Goal: Information Seeking & Learning: Compare options

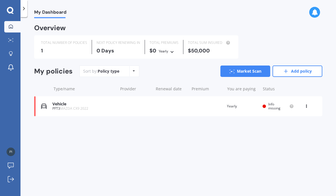
click at [45, 104] on img at bounding box center [44, 106] width 6 height 6
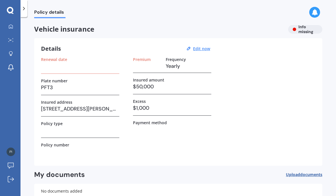
click at [47, 68] on h3 at bounding box center [80, 66] width 78 height 9
click at [55, 70] on div "Renewal date" at bounding box center [80, 65] width 78 height 17
click at [54, 61] on label "Renewal date" at bounding box center [54, 59] width 26 height 5
click at [45, 57] on label "Renewal date" at bounding box center [54, 59] width 26 height 5
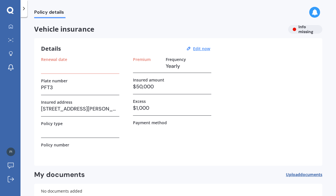
click at [44, 56] on div "Details Edit now Renewal date Plate number PFT3 Insured address [STREET_ADDRESS…" at bounding box center [178, 102] width 288 height 128
click at [209, 50] on u "Edit now" at bounding box center [201, 48] width 17 height 5
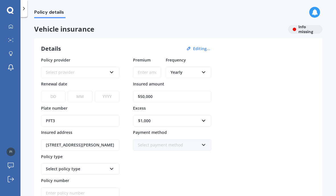
click at [48, 69] on div "Select provider" at bounding box center [76, 72] width 61 height 6
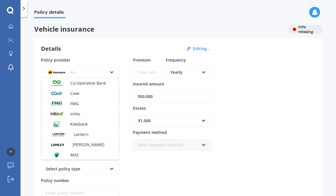
scroll to position [91, 0]
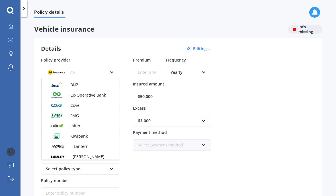
click at [60, 106] on img at bounding box center [56, 105] width 21 height 8
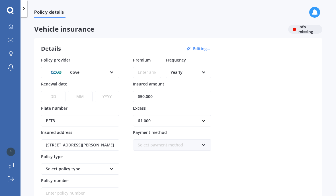
click at [49, 97] on select "DD 01 02 03 04 05 06 07 08 09 10 11 12 13 14 15 16 17 18 19 20 21 22 23 24 25 2…" at bounding box center [53, 96] width 24 height 11
click at [45, 94] on select "DD 01 02 03 04 05 06 07 08 09 10 11 12 13 14 15 16 17 18 19 20 21 22 23 24 25 2…" at bounding box center [53, 96] width 24 height 11
click at [52, 97] on select "DD 01 02 03 04 05 06 07 08 09 10 11 12 13 14 15 16 17 18 19 20 21 22 23 24 25 2…" at bounding box center [53, 96] width 24 height 11
select select "21"
click at [80, 97] on select "MM 01 02 03 04 05 06 07 08 09 10 11 12" at bounding box center [80, 96] width 24 height 11
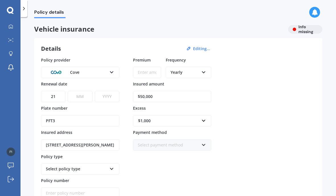
click at [76, 98] on select "MM 01 02 03 04 05 06 07 08 09 10 11 12" at bounding box center [80, 96] width 24 height 11
select select "10"
click at [100, 98] on select "YYYY 2027 2026 2025 2024 2023 2022 2021 2020 2019 2018 2017 2016 2015 2014 2013…" at bounding box center [107, 96] width 24 height 11
click at [102, 94] on select "YYYY 2027 2026 2025 2024 2023 2022 2021 2020 2019 2018 2017 2016 2015 2014 2013…" at bounding box center [107, 96] width 24 height 11
select select "2025"
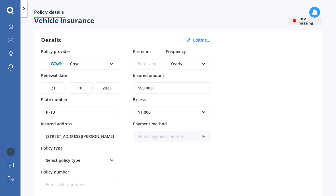
scroll to position [9, 0]
click at [149, 68] on input "Premium" at bounding box center [147, 63] width 28 height 11
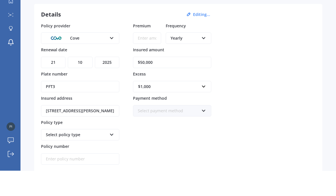
scroll to position [3, 0]
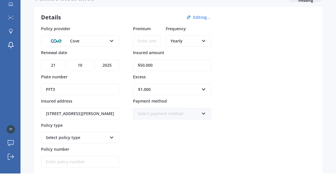
click at [180, 82] on input "$50,000" at bounding box center [172, 87] width 78 height 11
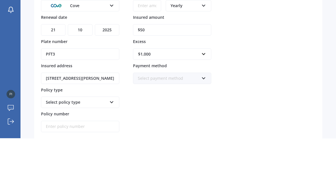
type input "$5"
type input "$45,000"
click at [258, 48] on div "Policy provider Cove AA AMI AMP ANZ ASB Aioi Nissay Dowa Ando Assurant Autosure…" at bounding box center [178, 119] width 275 height 142
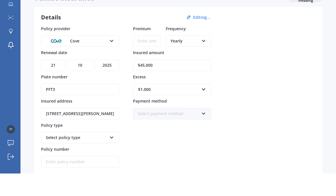
click at [196, 109] on div "$1,000" at bounding box center [168, 112] width 61 height 6
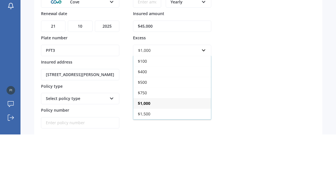
click at [257, 48] on div "Policy provider Cove AA AMI AMP ANZ ASB Aioi Nissay Dowa Ando Assurant Autosure…" at bounding box center [178, 119] width 275 height 142
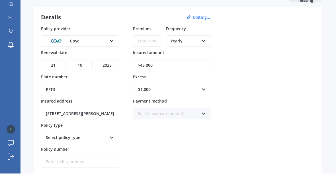
click at [194, 99] on div "$1,000 $100 $400 $500 $750 $1,000 $1,500 $2,000" at bounding box center [172, 108] width 78 height 19
click at [189, 109] on div "$1,000" at bounding box center [168, 112] width 61 height 6
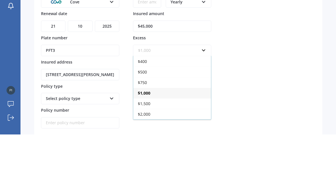
scroll to position [10, 0]
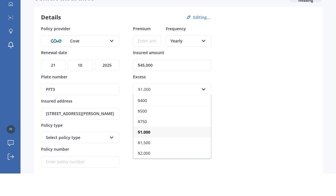
click at [163, 160] on div "$1,500" at bounding box center [172, 165] width 78 height 11
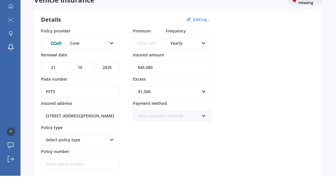
scroll to position [9, 0]
click at [46, 156] on div "Select policy type" at bounding box center [76, 159] width 61 height 6
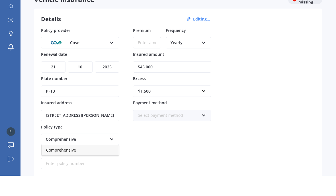
click at [50, 167] on span "Comprehensive" at bounding box center [61, 169] width 30 height 5
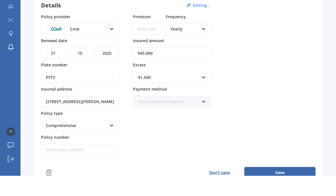
scroll to position [26, 0]
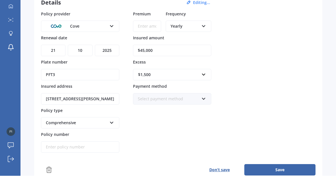
click at [292, 184] on button "Save" at bounding box center [279, 189] width 71 height 11
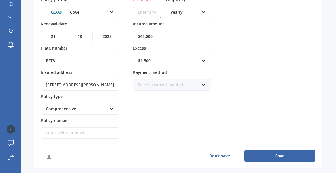
scroll to position [38, 0]
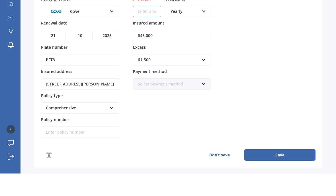
click at [297, 172] on button "Save" at bounding box center [279, 177] width 71 height 11
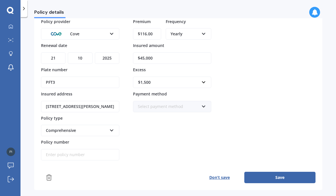
type input "$1,160.00"
click at [299, 172] on button "Save" at bounding box center [279, 177] width 71 height 11
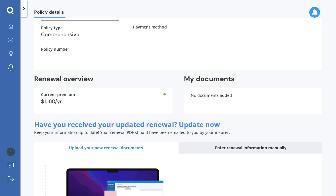
scroll to position [109, 0]
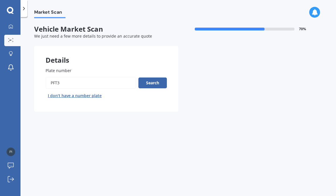
click at [158, 79] on button "Search" at bounding box center [152, 82] width 28 height 11
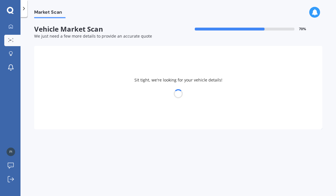
select select "MAZDA"
select select "23"
select select "03"
select select "1988"
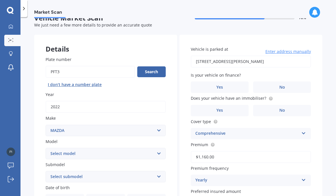
scroll to position [16, 0]
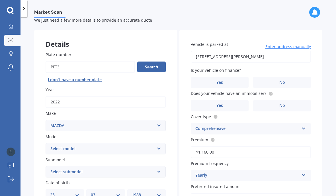
click at [285, 77] on label "No" at bounding box center [282, 82] width 58 height 11
click at [0, 0] on input "No" at bounding box center [0, 0] width 0 height 0
click at [228, 100] on label "Yes" at bounding box center [220, 105] width 58 height 11
click at [0, 0] on input "Yes" at bounding box center [0, 0] width 0 height 0
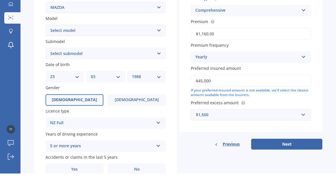
scroll to position [23, 0]
click at [142, 186] on label "No" at bounding box center [137, 191] width 58 height 11
click at [0, 0] on input "No" at bounding box center [0, 0] width 0 height 0
click at [289, 161] on button "Next" at bounding box center [286, 166] width 71 height 11
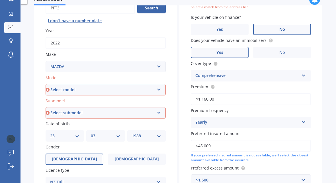
scroll to position [58, 0]
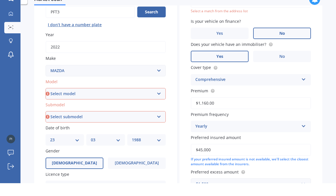
click at [148, 101] on select "Select model 121 2 3 323 323 / Familia 6 626 929 Atenza Autozam Axela AZ3 B2000…" at bounding box center [106, 106] width 120 height 11
select select "CX9"
click at [128, 124] on select "Select submodel (All) 4WD 4WD Turbo GSX" at bounding box center [106, 129] width 120 height 11
click at [131, 124] on select "Select submodel (All) 4WD 4WD Turbo GSX" at bounding box center [106, 129] width 120 height 11
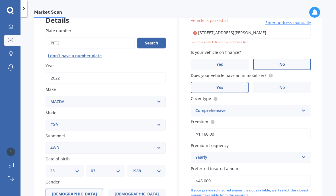
scroll to position [38, 0]
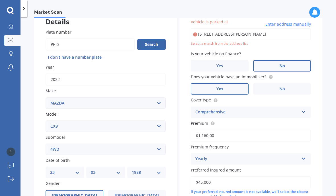
click at [154, 144] on select "Select submodel (All) 4WD 4WD Turbo GSX" at bounding box center [106, 149] width 120 height 11
select select "4WD TURBO"
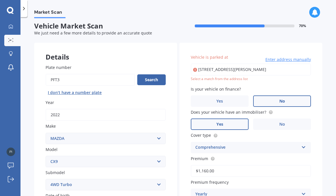
scroll to position [3, 0]
click at [289, 64] on input "[STREET_ADDRESS][PERSON_NAME]" at bounding box center [251, 70] width 120 height 12
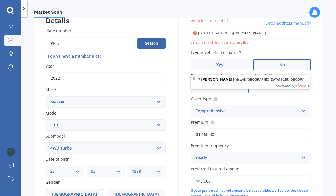
scroll to position [40, 0]
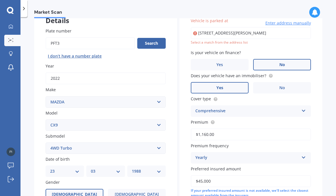
type input "[STREET_ADDRESS][PERSON_NAME]"
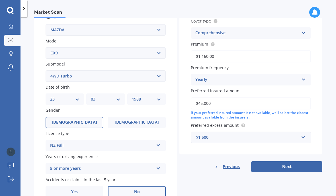
click at [299, 161] on button "Next" at bounding box center [286, 166] width 71 height 11
select select "23"
select select "03"
select select "1988"
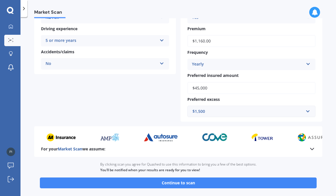
scroll to position [117, 0]
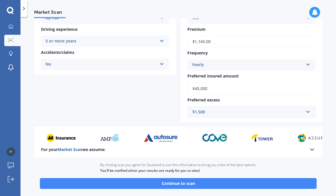
click at [289, 178] on button "Continue to scan" at bounding box center [178, 183] width 277 height 11
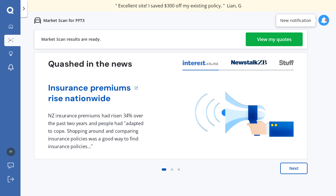
click at [285, 40] on div "View my quotes" at bounding box center [274, 39] width 34 height 14
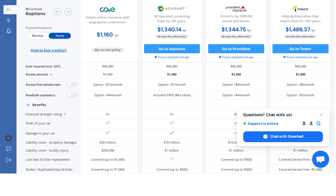
scroll to position [0, 6]
